Goal: Book appointment/travel/reservation

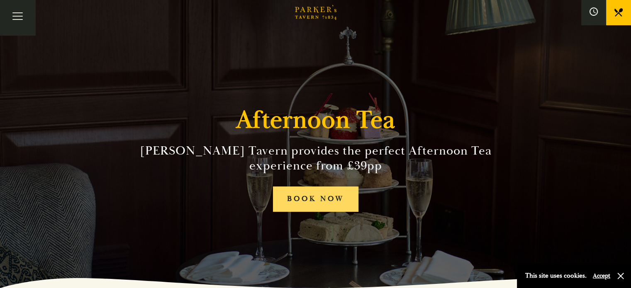
click at [314, 197] on link "BOOK NOW" at bounding box center [316, 199] width 86 height 25
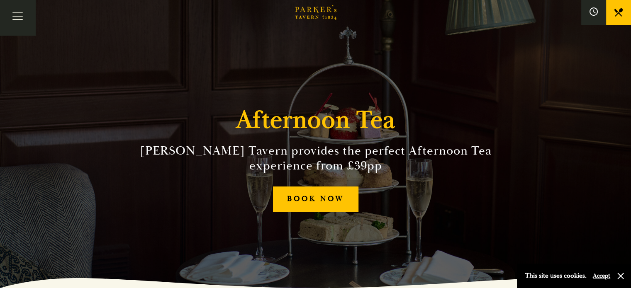
click at [0, 0] on link "Menus" at bounding box center [0, 0] width 0 height 0
click at [0, 0] on link "Afternoon Tea" at bounding box center [0, 0] width 0 height 0
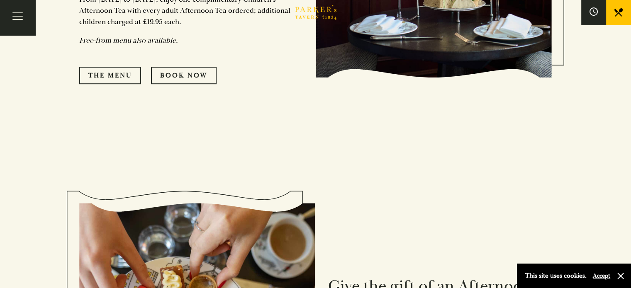
scroll to position [415, 0]
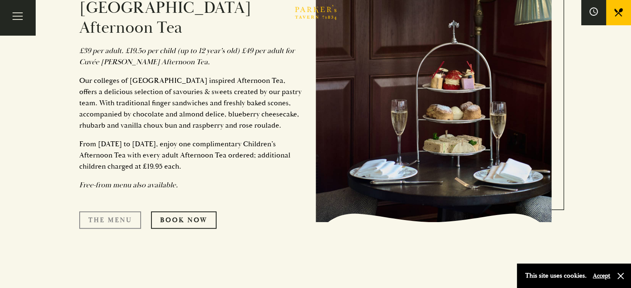
click at [107, 212] on link "The Menu" at bounding box center [110, 220] width 62 height 17
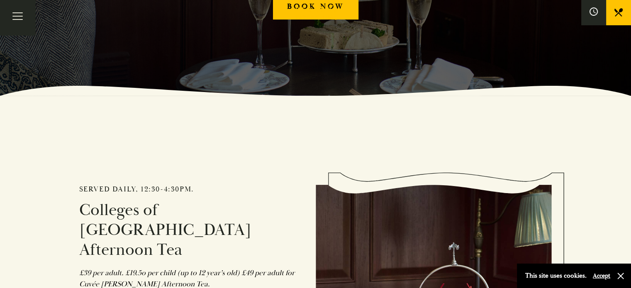
scroll to position [125, 0]
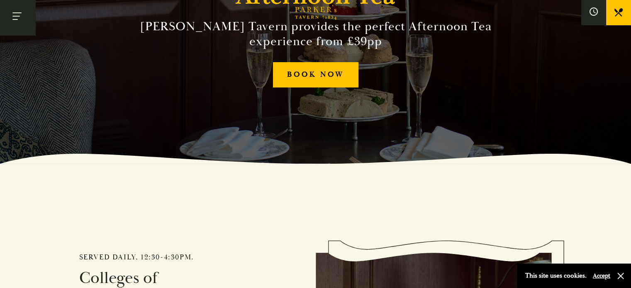
click at [18, 20] on span "Toggle navigation" at bounding box center [14, 19] width 5 height 1
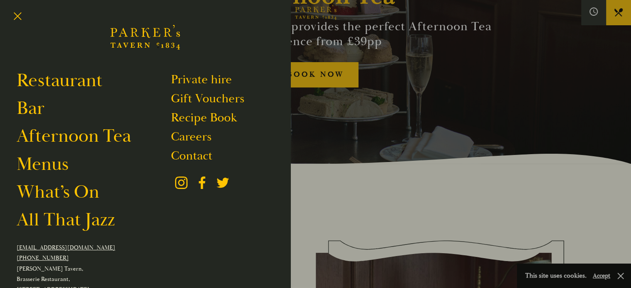
click at [433, 196] on div at bounding box center [315, 144] width 631 height 288
